Goal: Go to known website: Access a specific website the user already knows

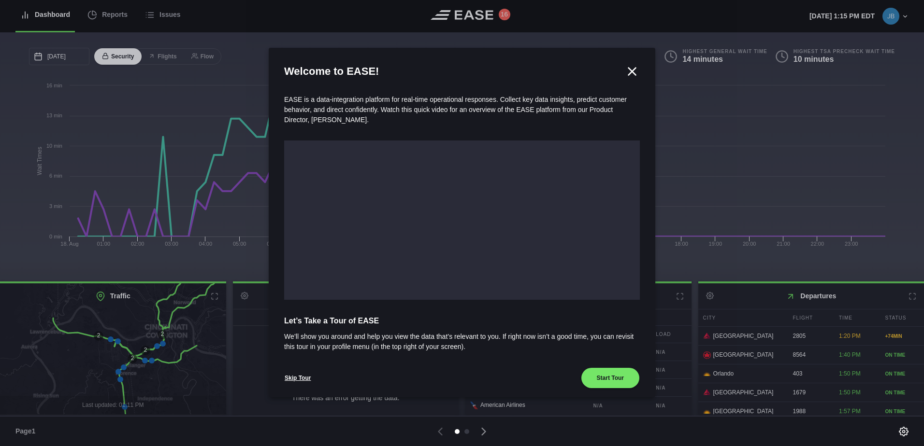
click at [626, 67] on icon at bounding box center [632, 71] width 14 height 14
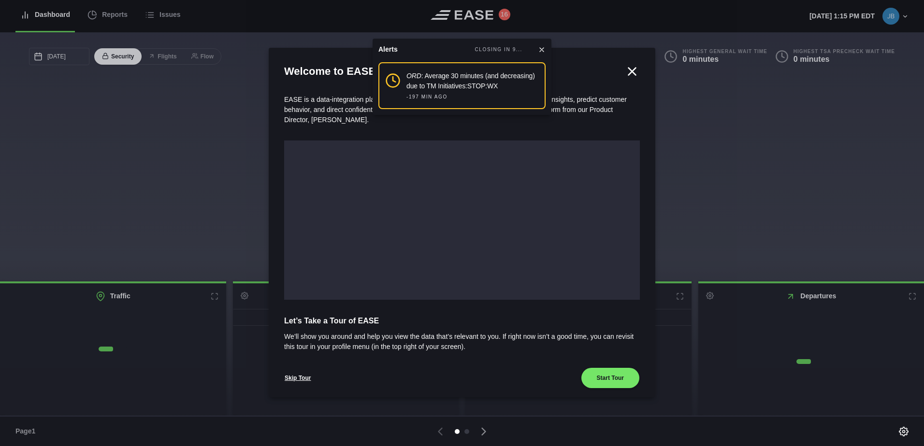
click at [629, 72] on icon at bounding box center [632, 71] width 14 height 14
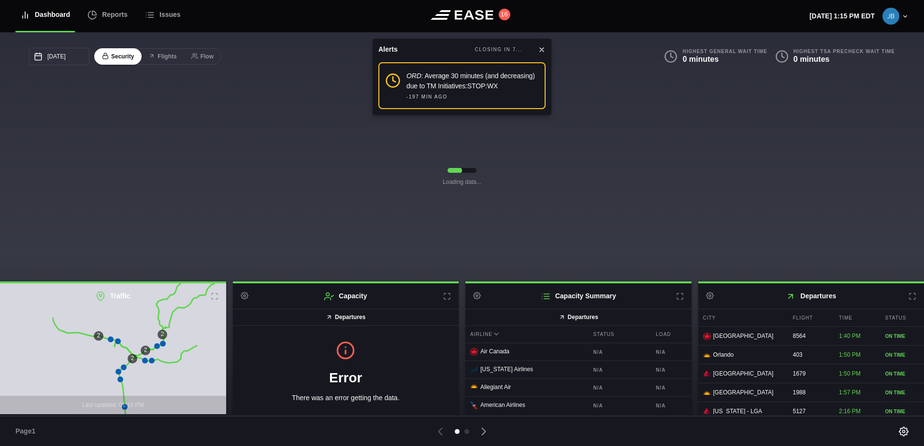
click at [541, 48] on icon at bounding box center [542, 50] width 8 height 8
